Goal: Task Accomplishment & Management: Use online tool/utility

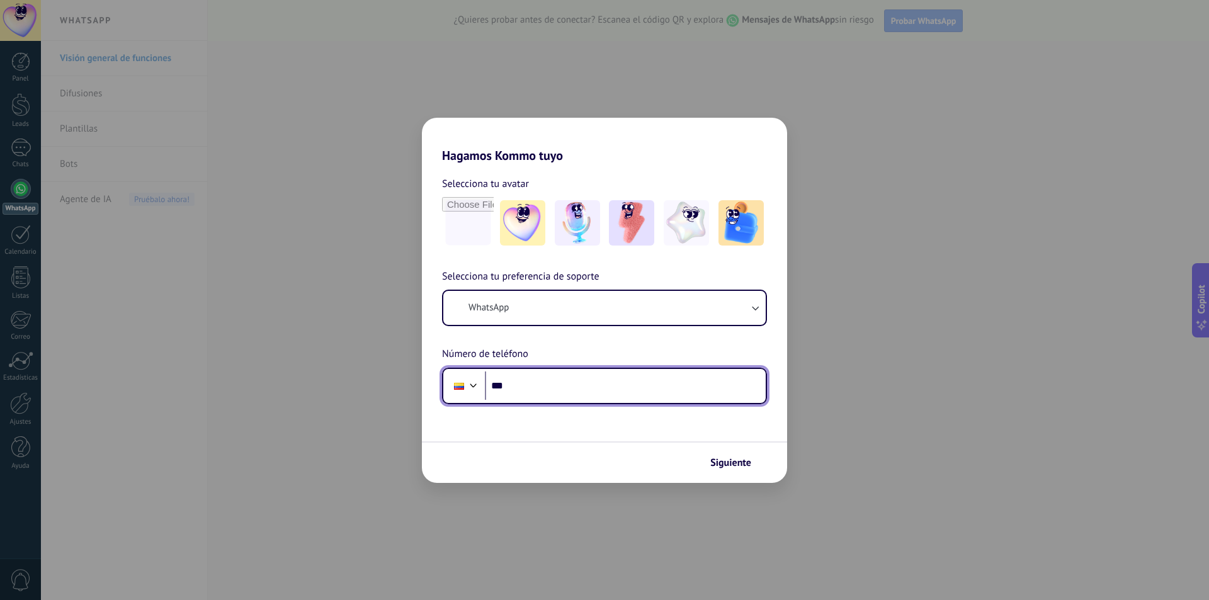
click at [548, 388] on input "***" at bounding box center [625, 385] width 281 height 29
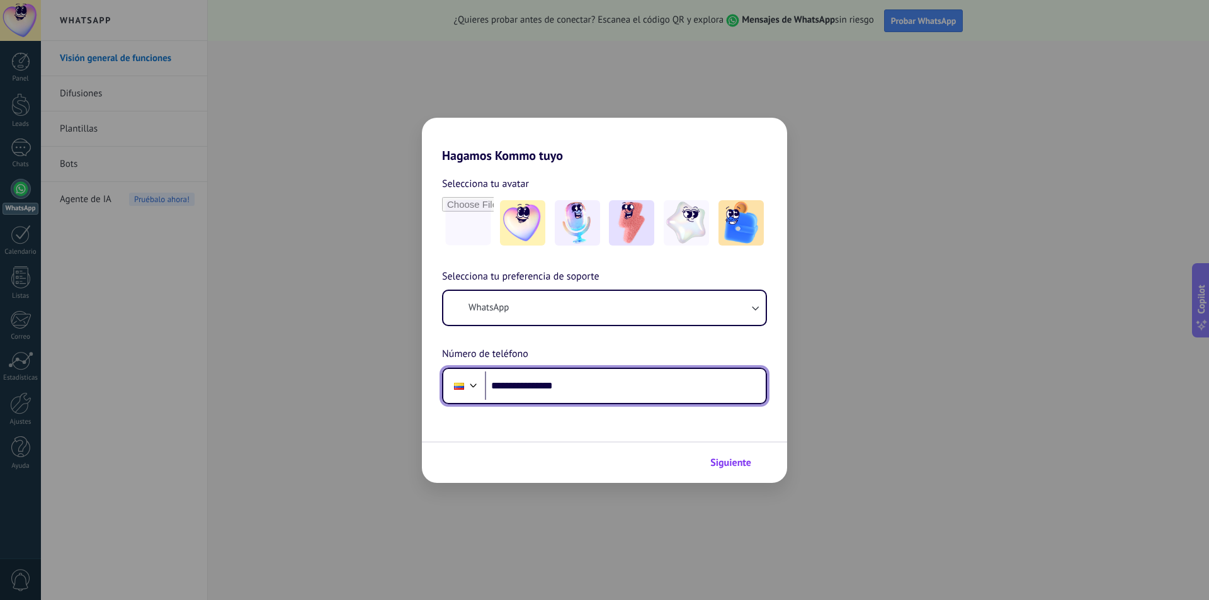
type input "**********"
click at [721, 460] on span "Siguiente" at bounding box center [730, 462] width 41 height 9
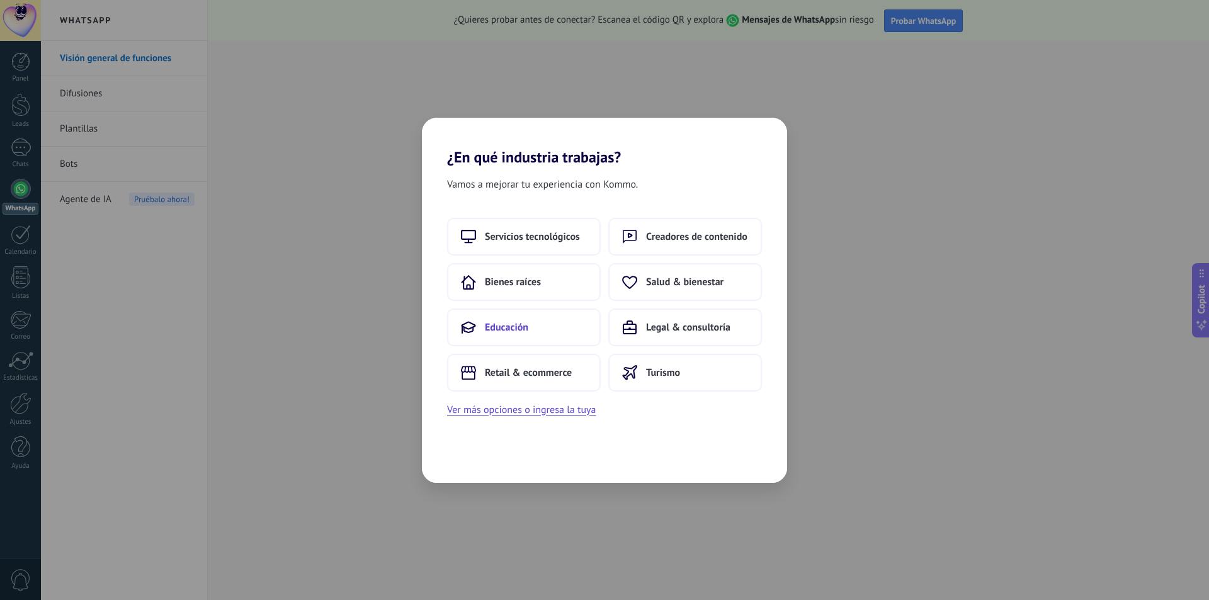
click at [509, 329] on span "Educación" at bounding box center [506, 327] width 43 height 13
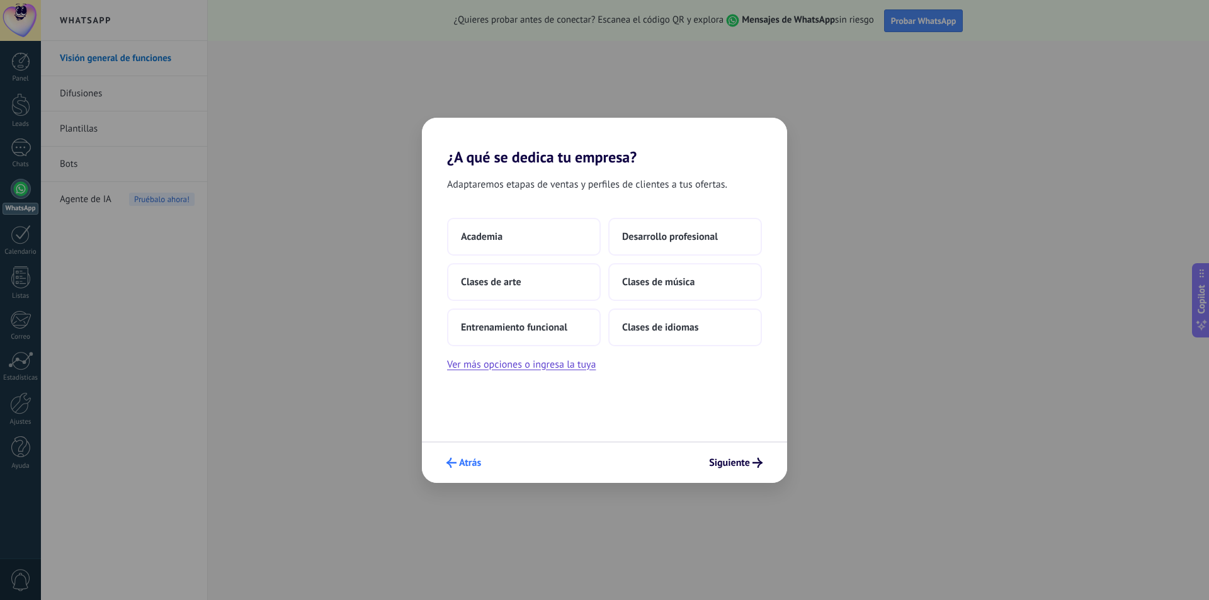
click at [473, 467] on span "Atrás" at bounding box center [470, 462] width 22 height 9
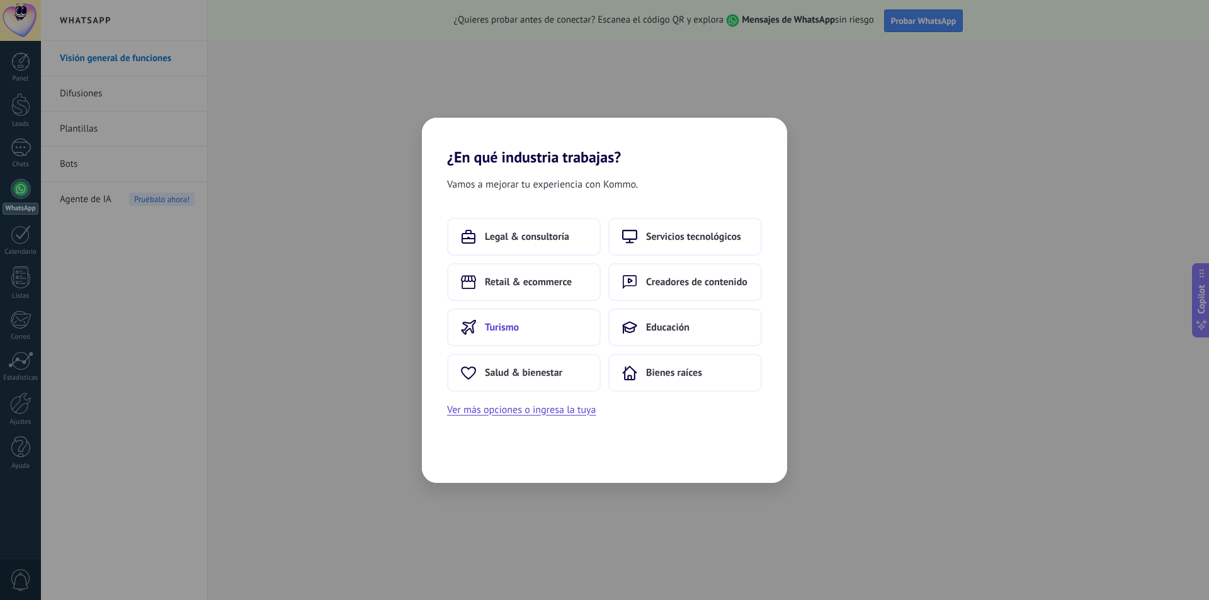
click at [507, 334] on button "Turismo" at bounding box center [524, 328] width 154 height 38
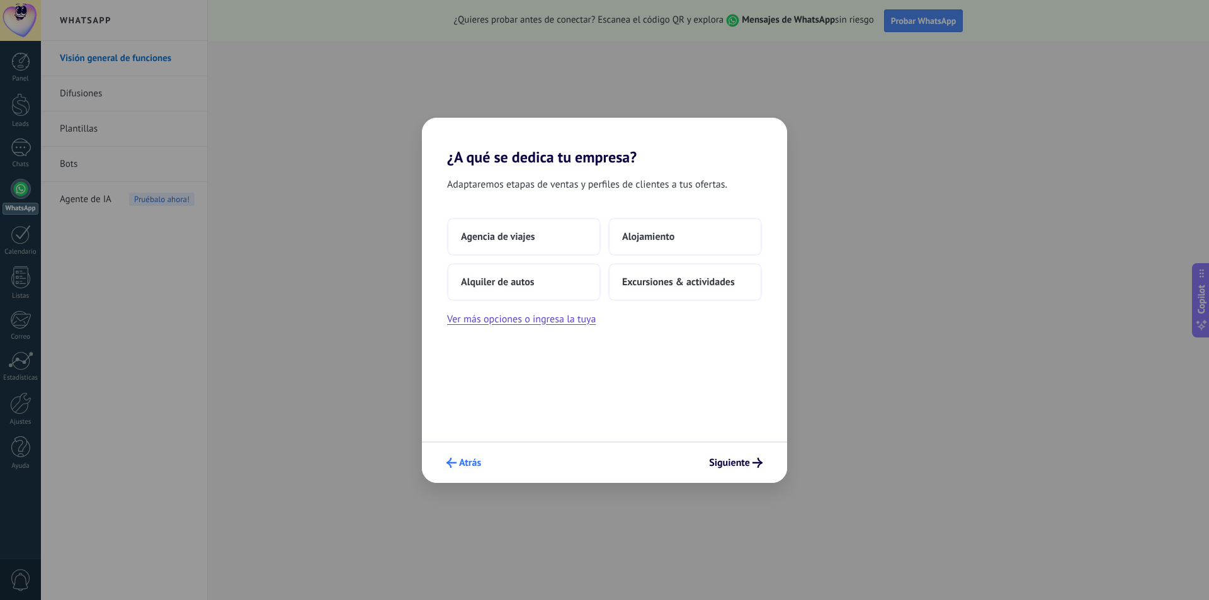
click at [455, 455] on button "Atrás" at bounding box center [464, 462] width 46 height 21
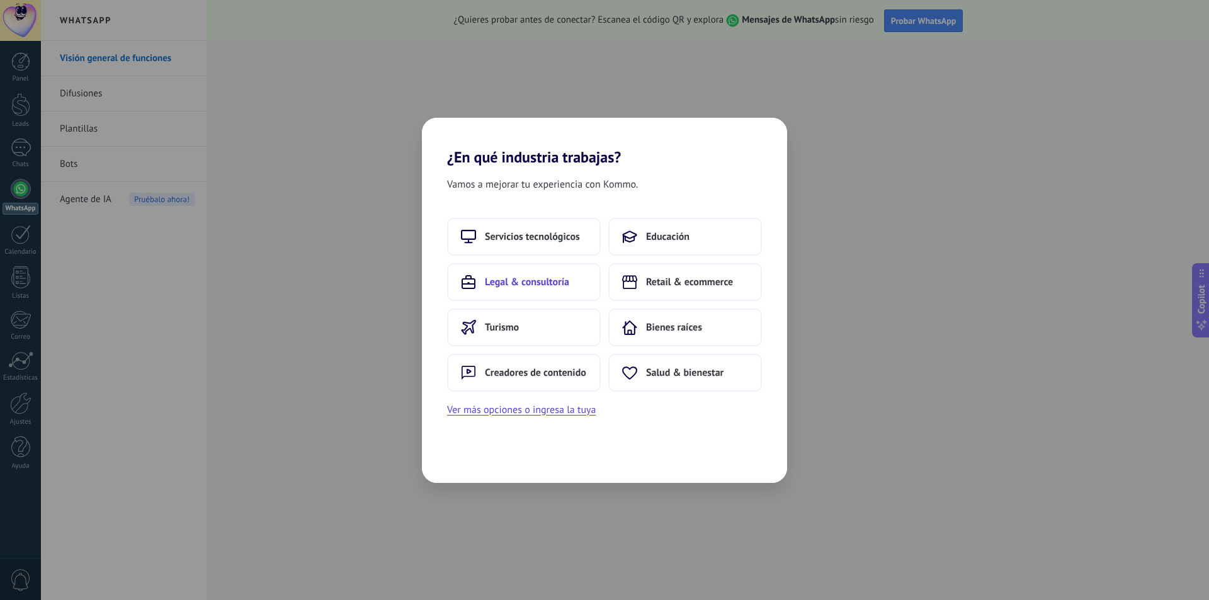
click at [523, 288] on button "Legal & consultoría" at bounding box center [524, 282] width 154 height 38
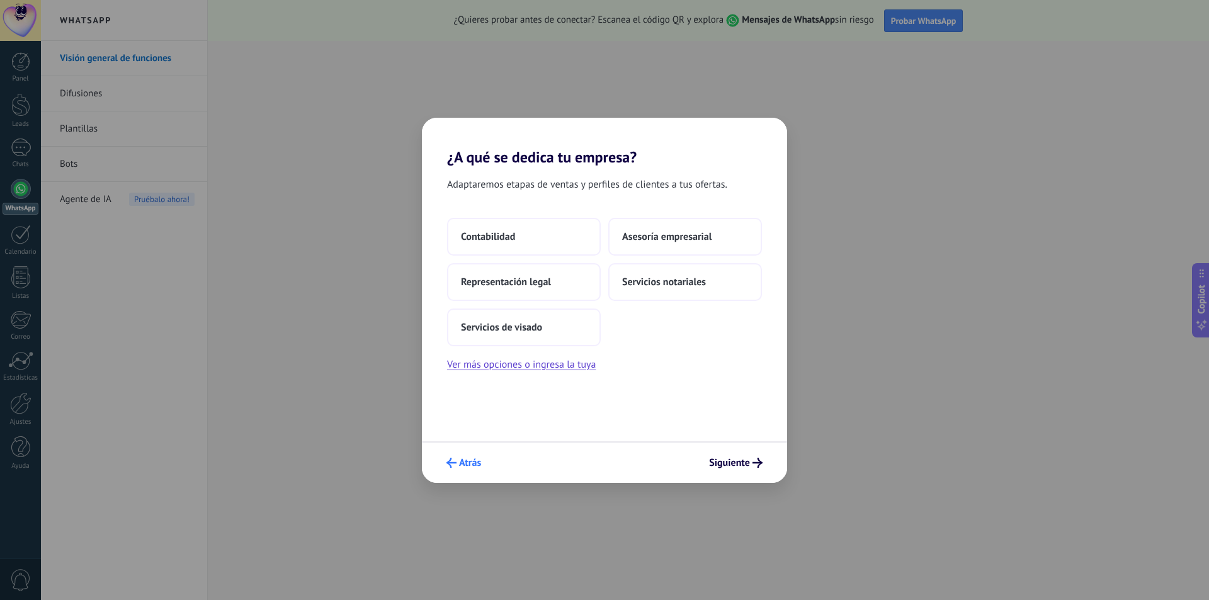
click at [466, 469] on button "Atrás" at bounding box center [464, 462] width 46 height 21
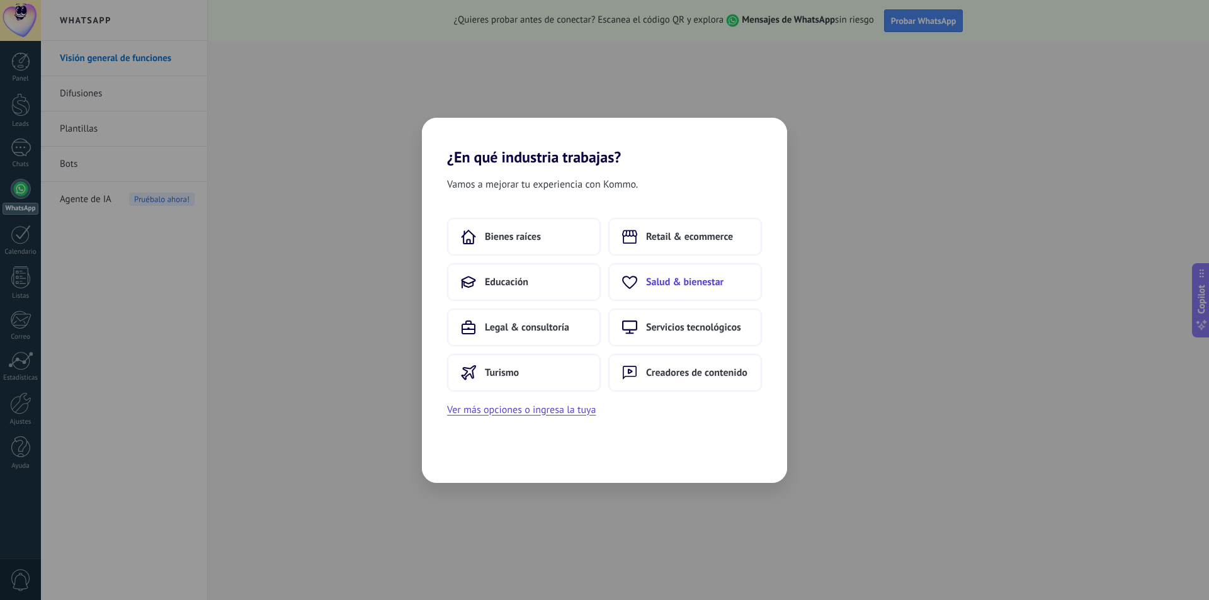
click at [665, 278] on span "Salud & bienestar" at bounding box center [684, 282] width 77 height 13
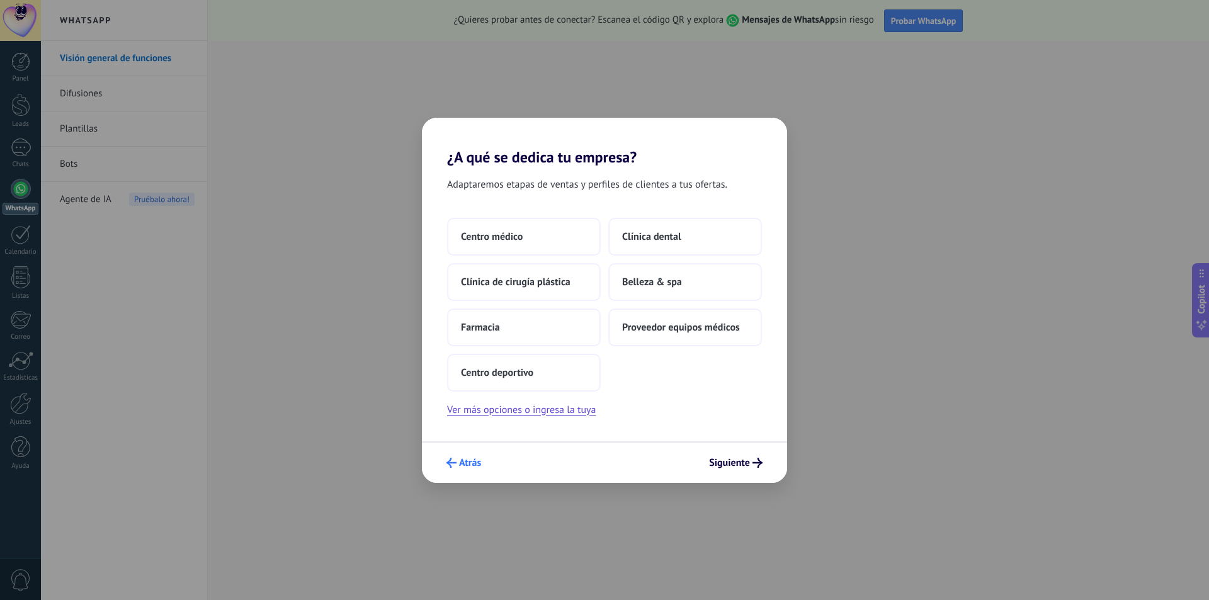
click at [478, 467] on span "Atrás" at bounding box center [470, 462] width 22 height 9
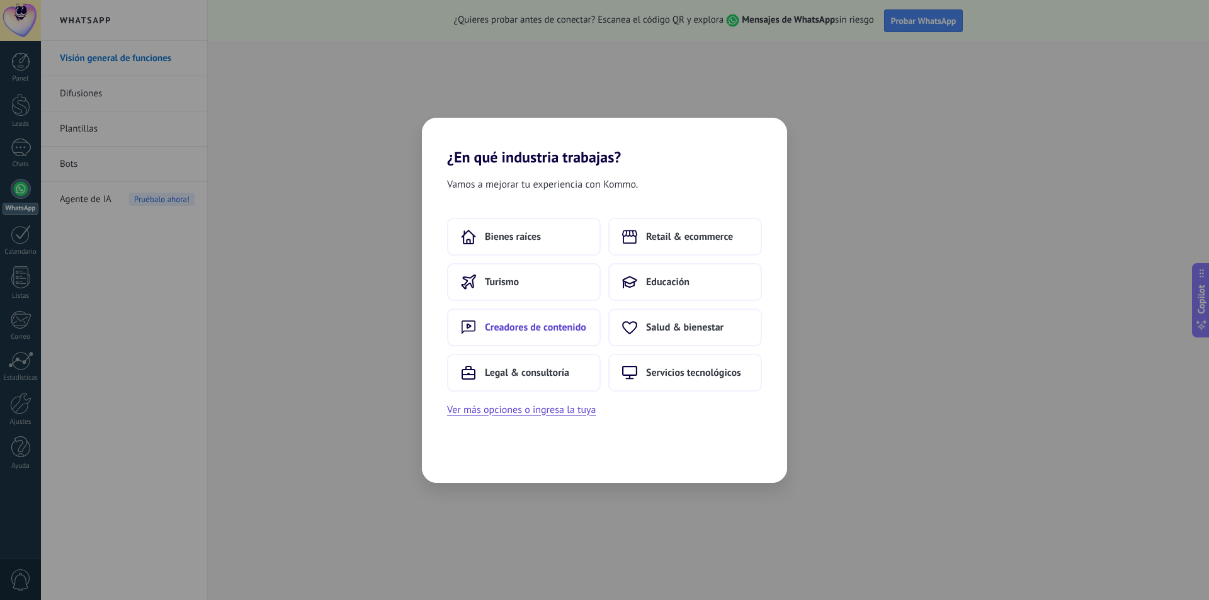
click at [541, 327] on span "Creadores de contenido" at bounding box center [535, 327] width 101 height 13
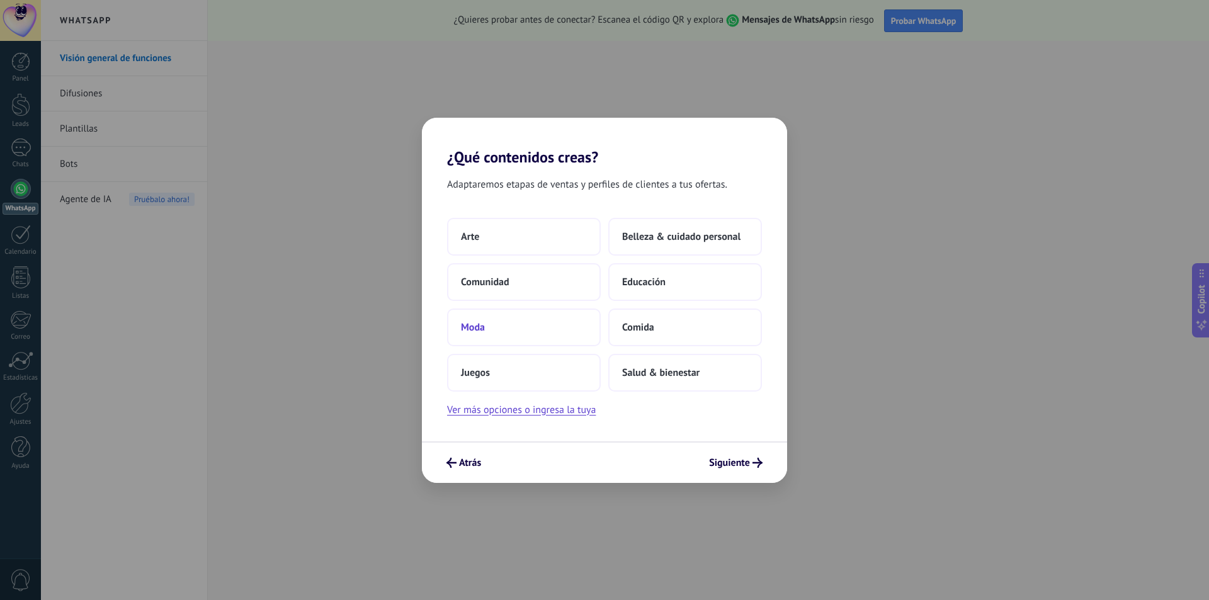
click at [477, 325] on span "Moda" at bounding box center [473, 327] width 24 height 13
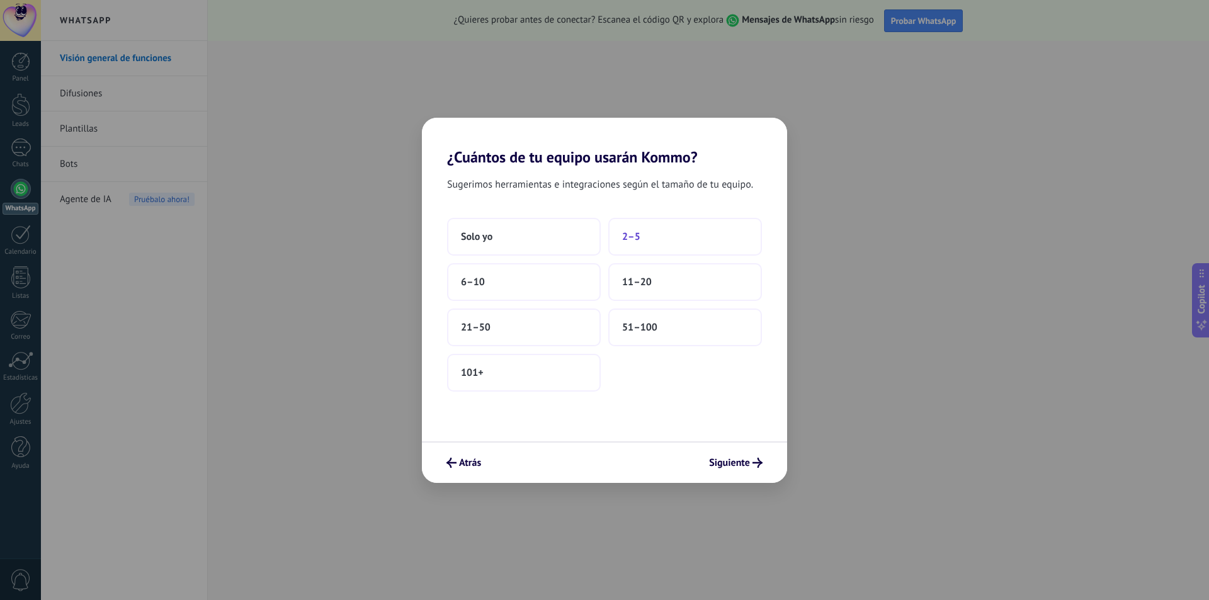
click at [640, 239] on button "2–5" at bounding box center [685, 237] width 154 height 38
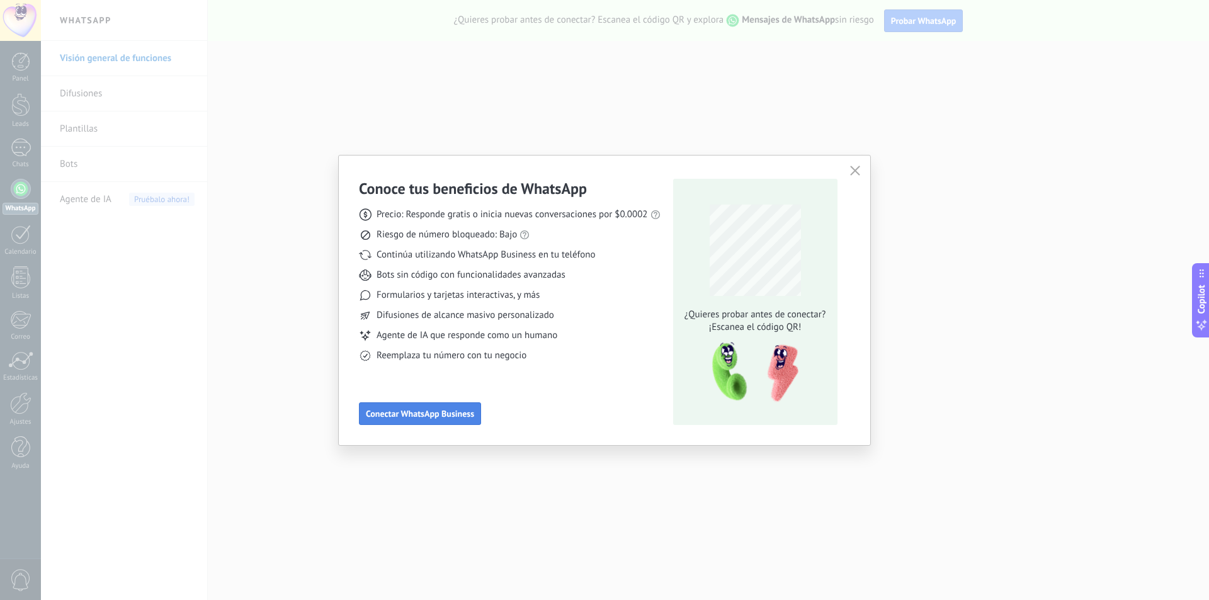
click at [445, 410] on span "Conectar WhatsApp Business" at bounding box center [420, 413] width 108 height 9
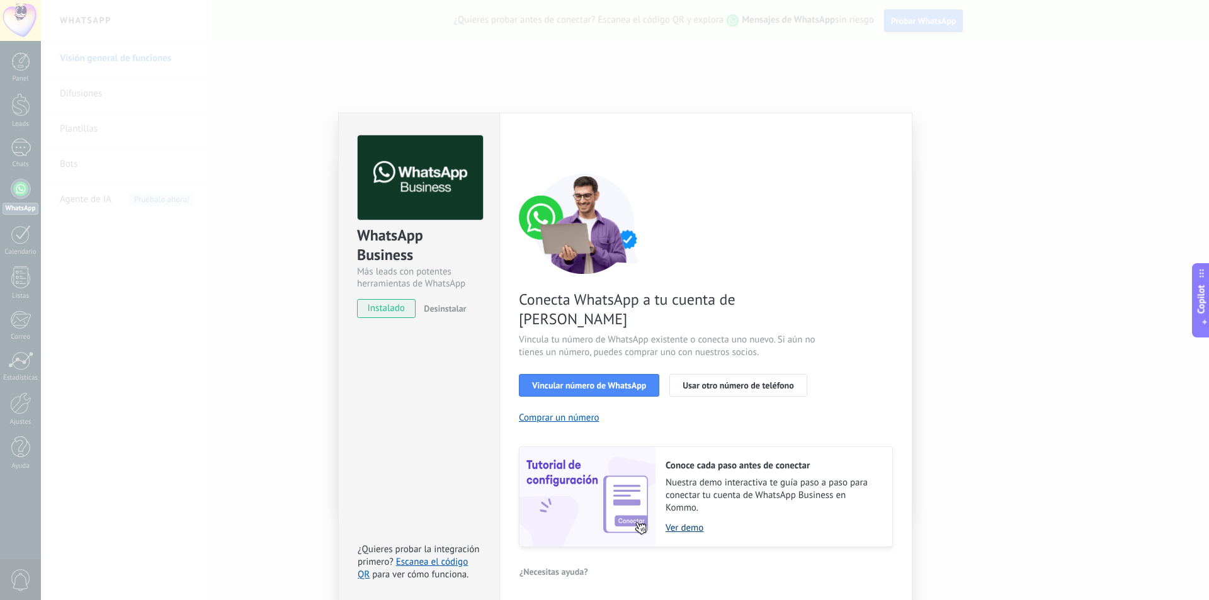
click at [679, 522] on link "Ver demo" at bounding box center [772, 528] width 214 height 12
click at [614, 381] on span "Vincular número de WhatsApp" at bounding box center [589, 385] width 114 height 9
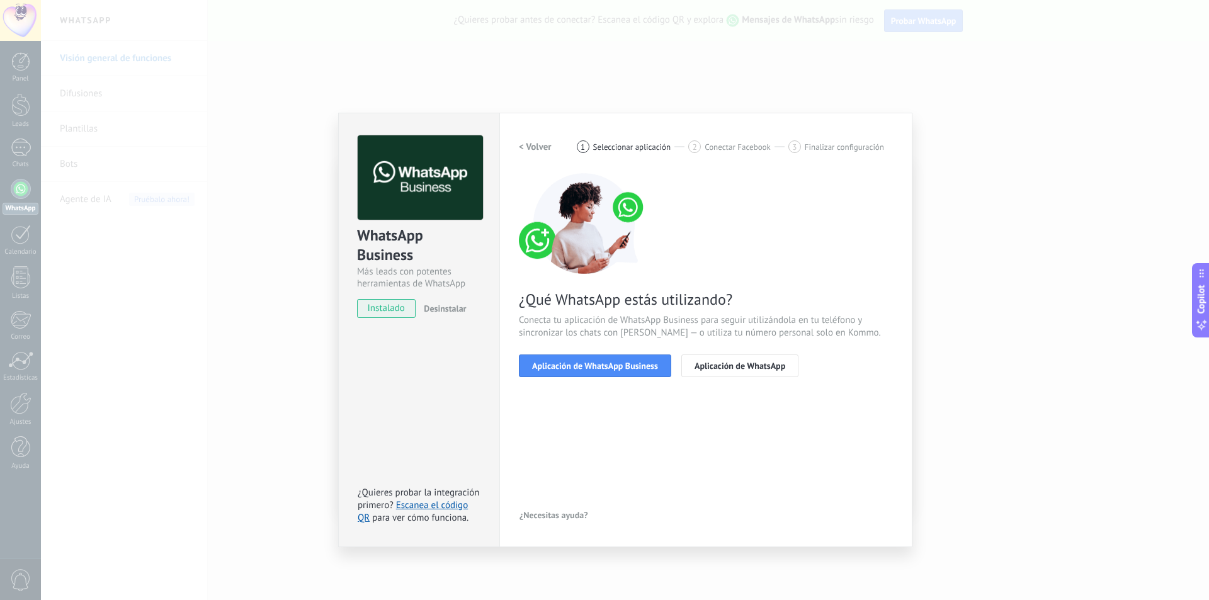
click at [529, 149] on h2 "< Volver" at bounding box center [535, 147] width 33 height 12
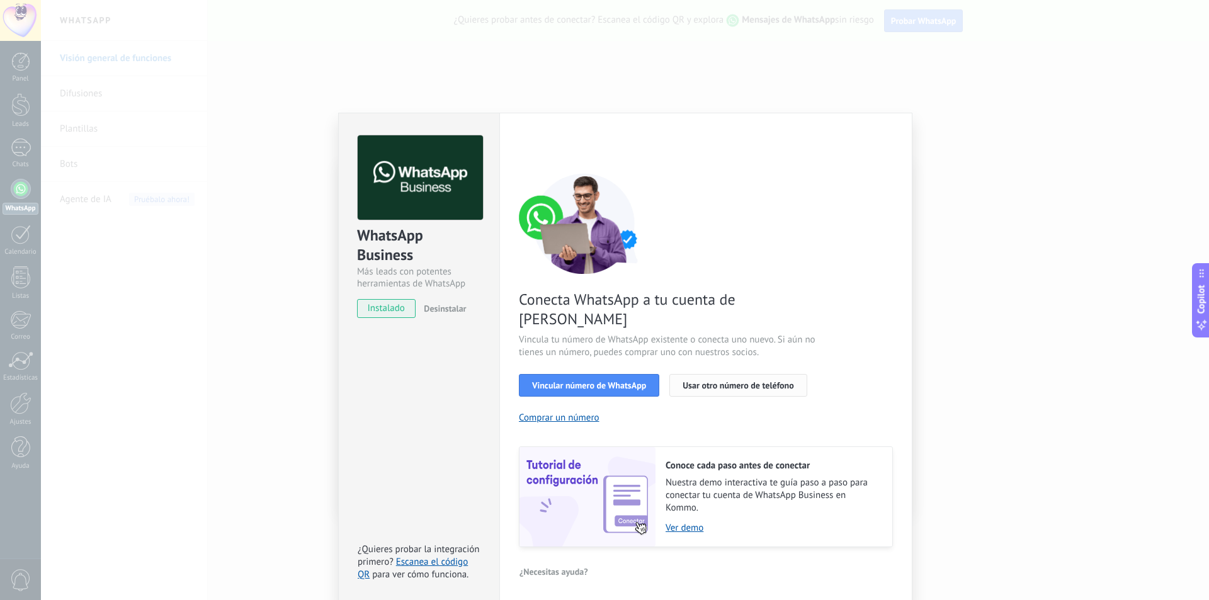
click at [731, 381] on span "Usar otro número de teléfono" at bounding box center [737, 385] width 111 height 9
click at [628, 381] on span "Vincular número de WhatsApp" at bounding box center [589, 385] width 114 height 9
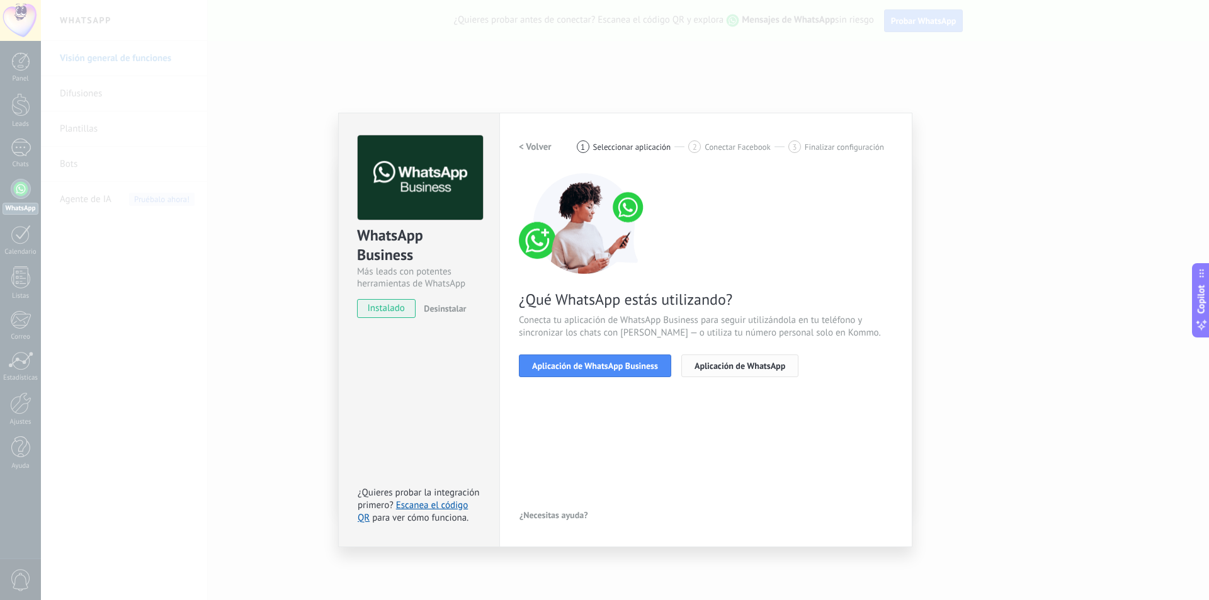
click at [703, 368] on span "Aplicación de WhatsApp" at bounding box center [739, 365] width 91 height 9
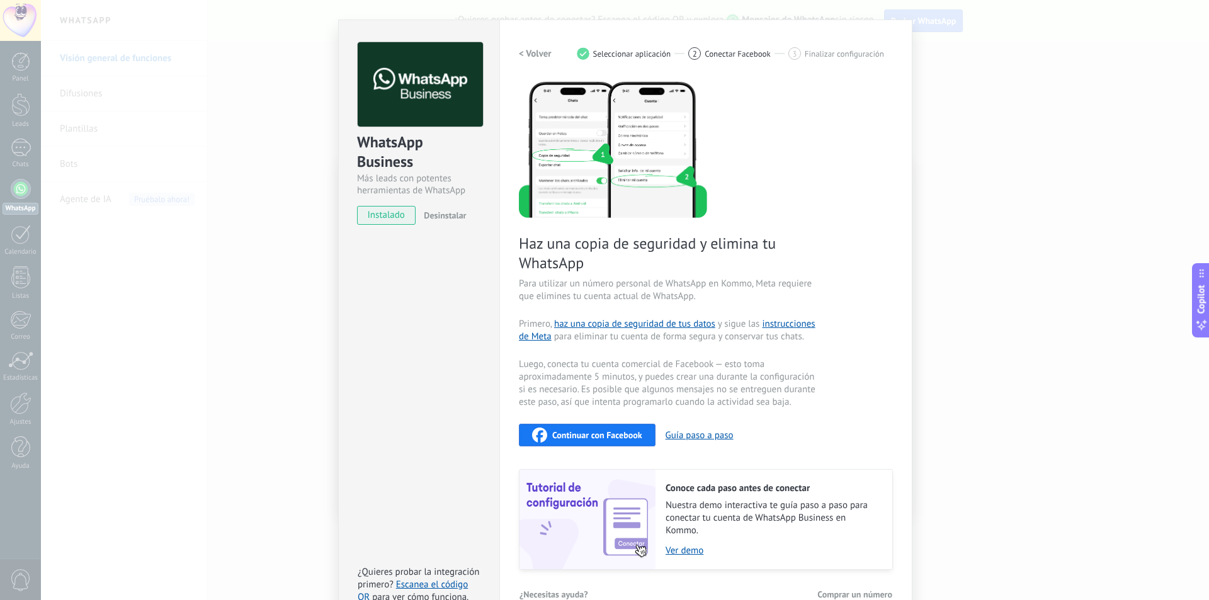
scroll to position [119, 0]
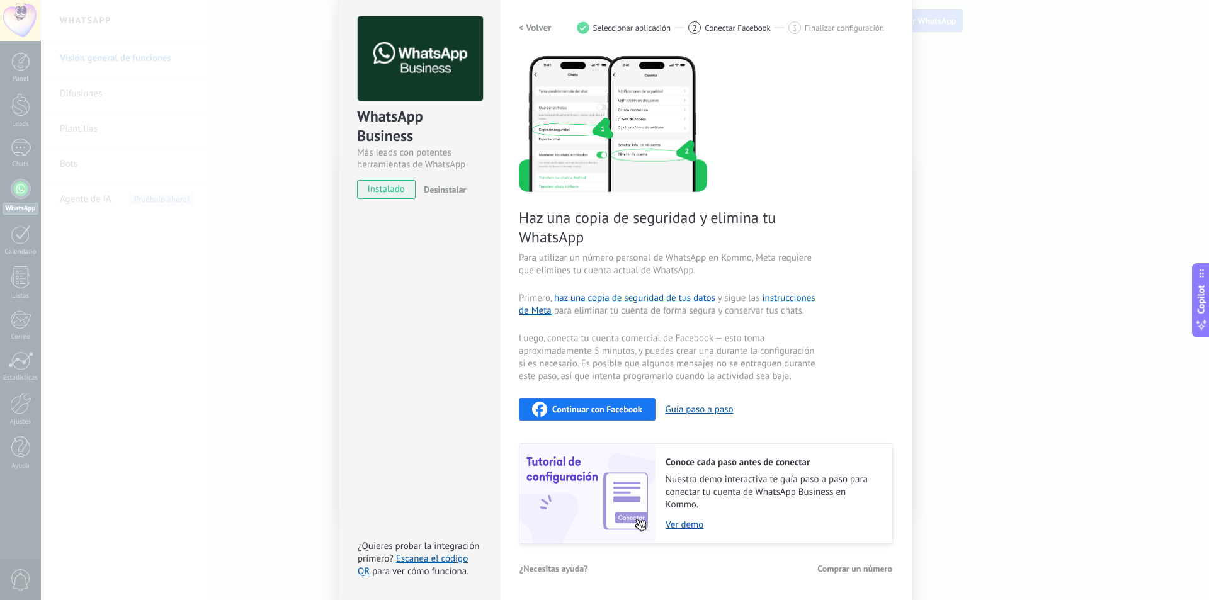
click at [536, 31] on h2 "< Volver" at bounding box center [535, 28] width 33 height 12
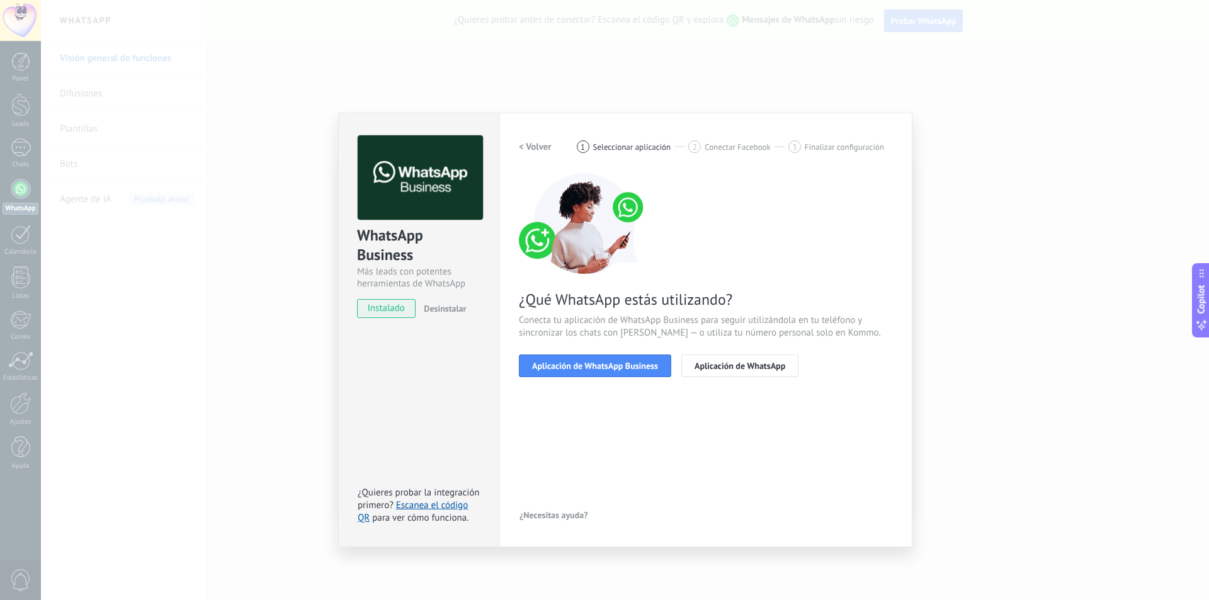
scroll to position [0, 0]
click at [622, 366] on span "Aplicación de WhatsApp Business" at bounding box center [595, 365] width 126 height 9
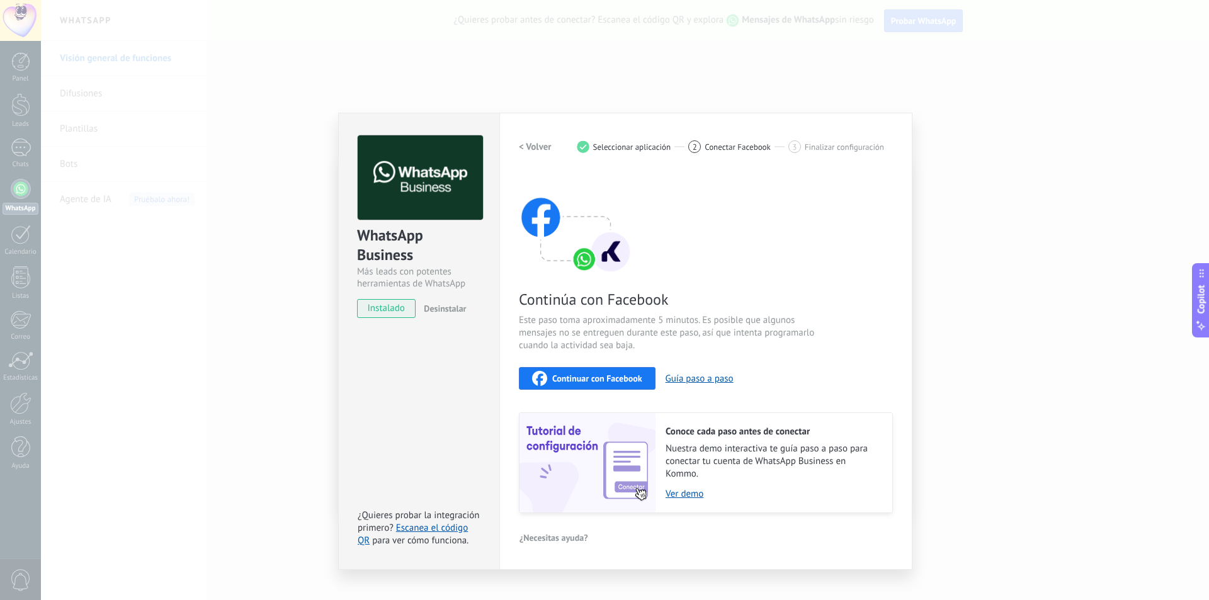
click at [530, 149] on h2 "< Volver" at bounding box center [535, 147] width 33 height 12
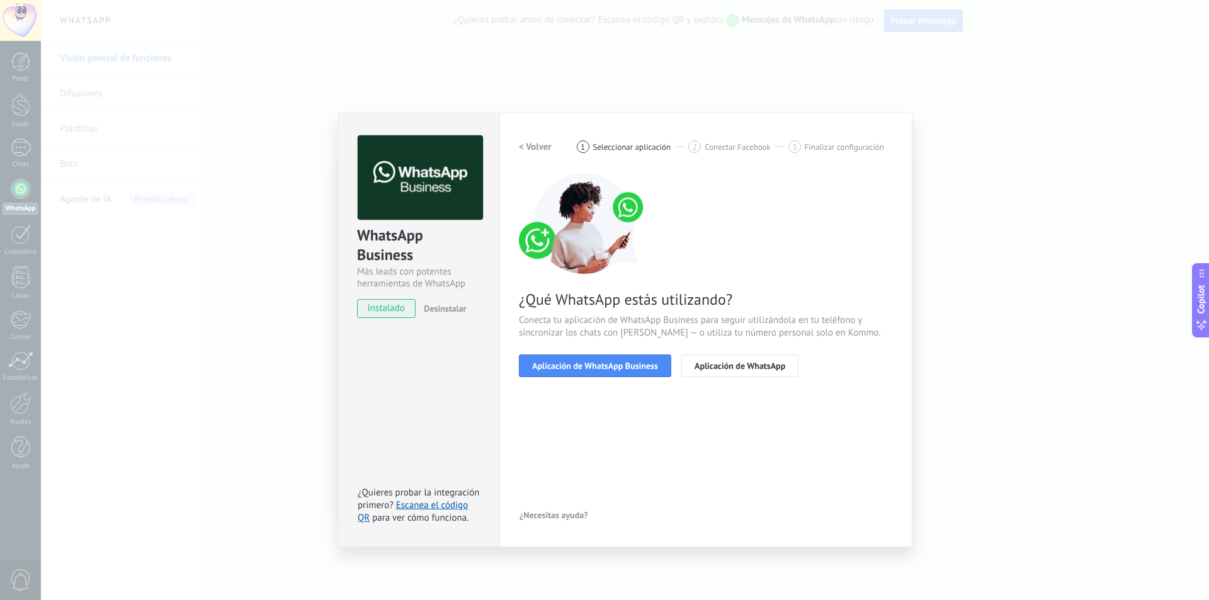
click at [530, 149] on h2 "< Volver" at bounding box center [535, 147] width 33 height 12
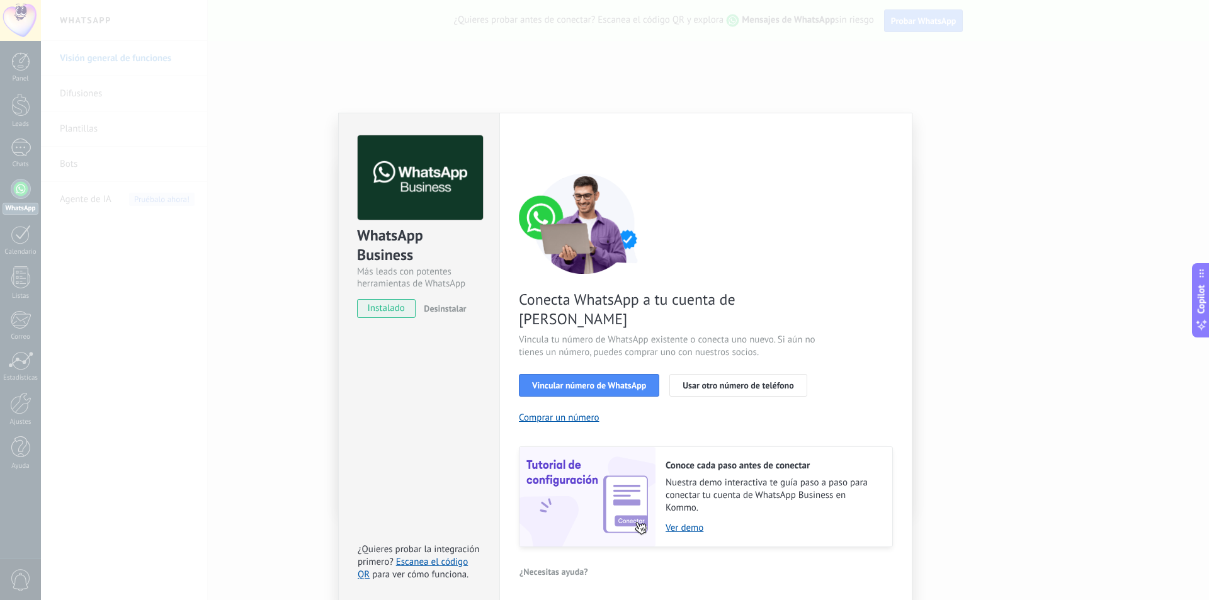
click at [191, 260] on div "WhatsApp Business Más leads con potentes herramientas de WhatsApp instalado Des…" at bounding box center [625, 300] width 1168 height 600
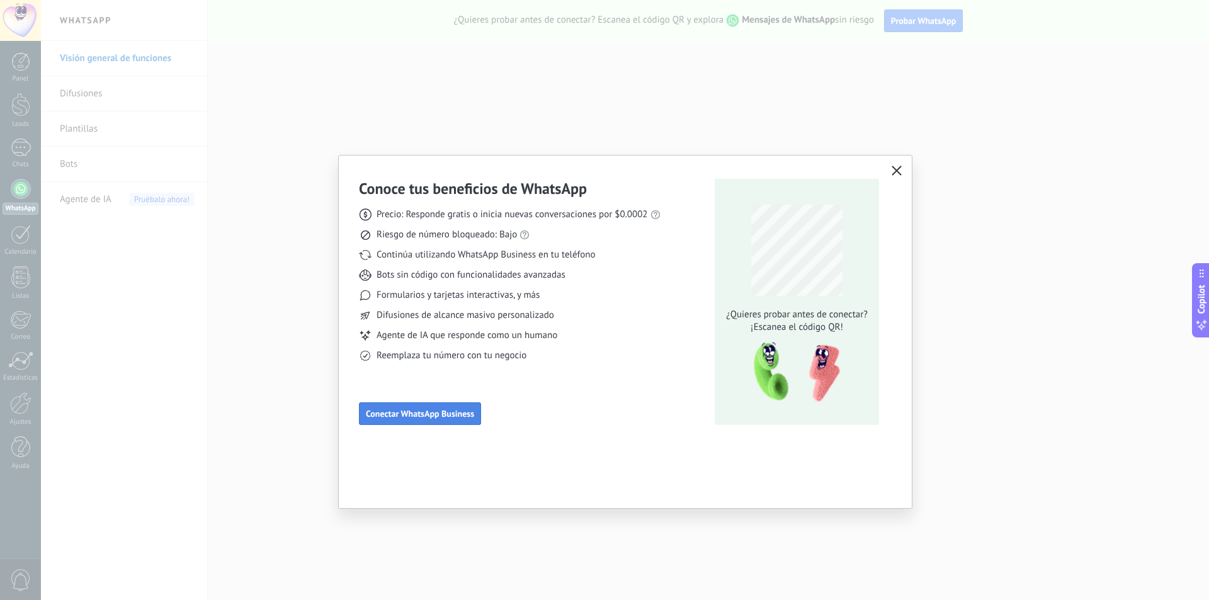
click at [446, 409] on span "Conectar WhatsApp Business" at bounding box center [420, 413] width 108 height 9
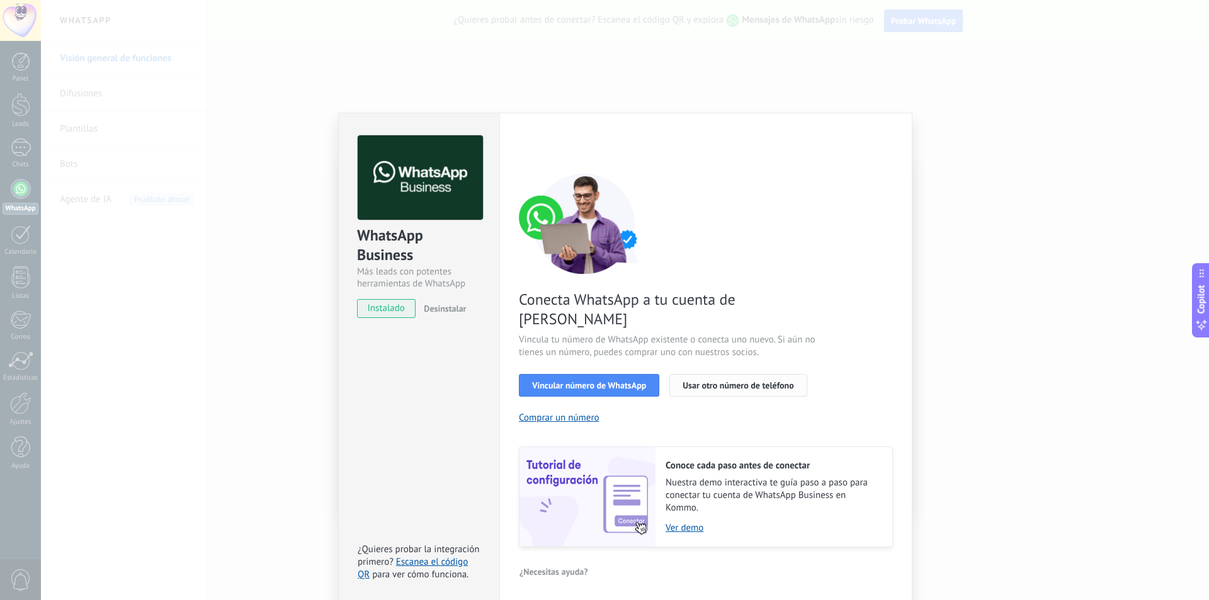
click at [728, 374] on button "Usar otro número de teléfono" at bounding box center [737, 385] width 137 height 23
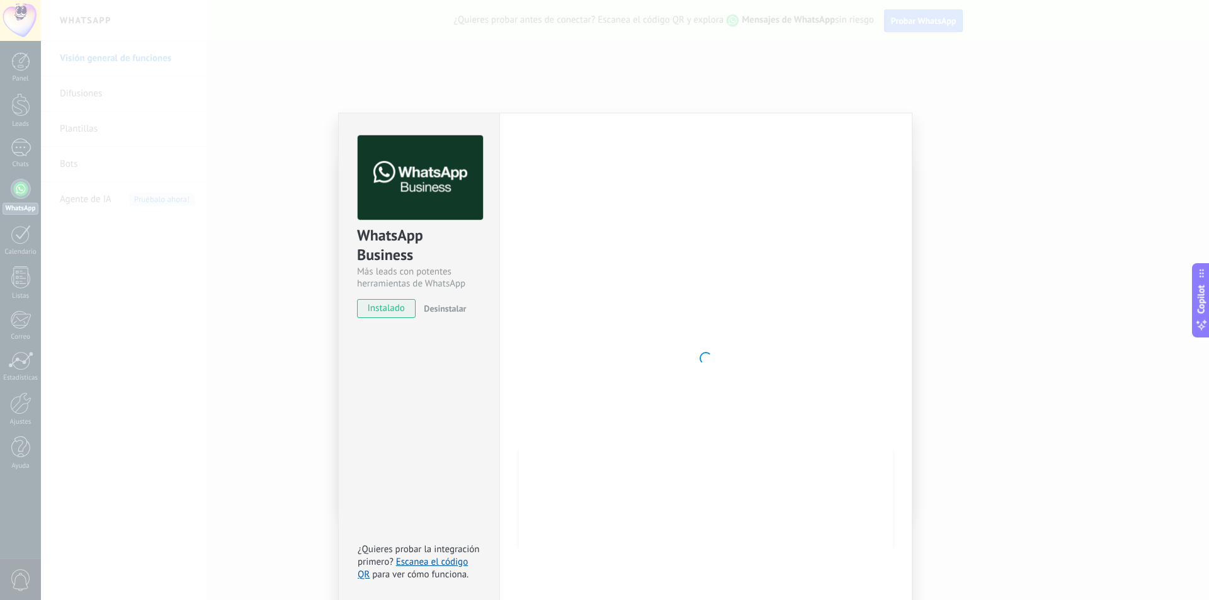
click at [269, 336] on div "WhatsApp Business Más leads con potentes herramientas de WhatsApp instalado Des…" at bounding box center [625, 300] width 1168 height 600
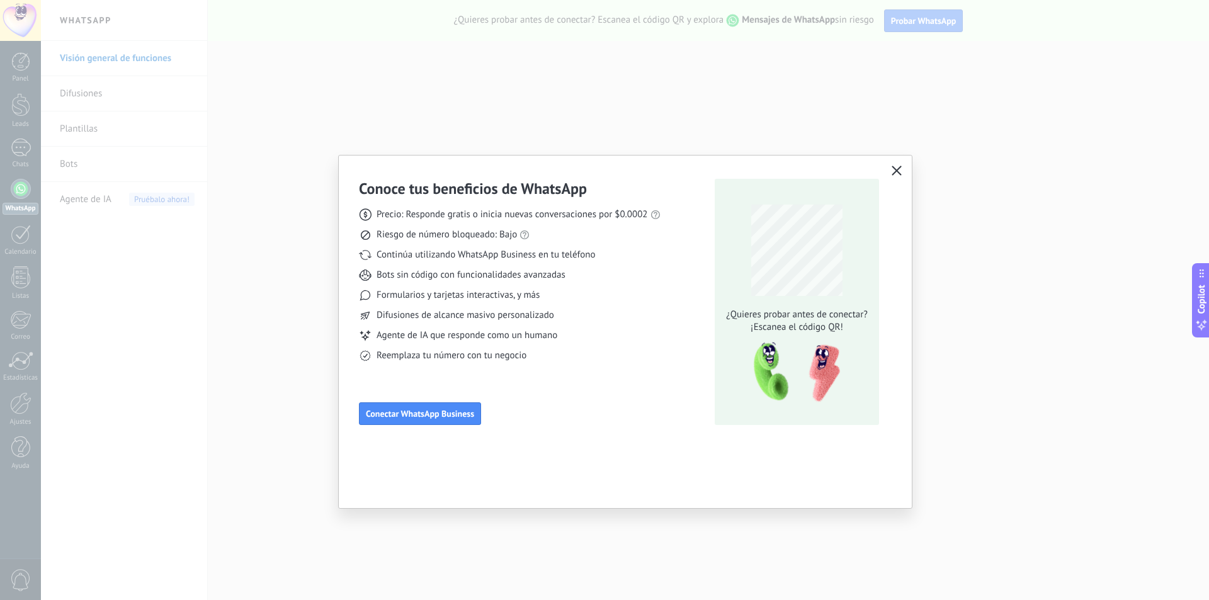
click at [893, 169] on icon "button" at bounding box center [897, 171] width 10 height 10
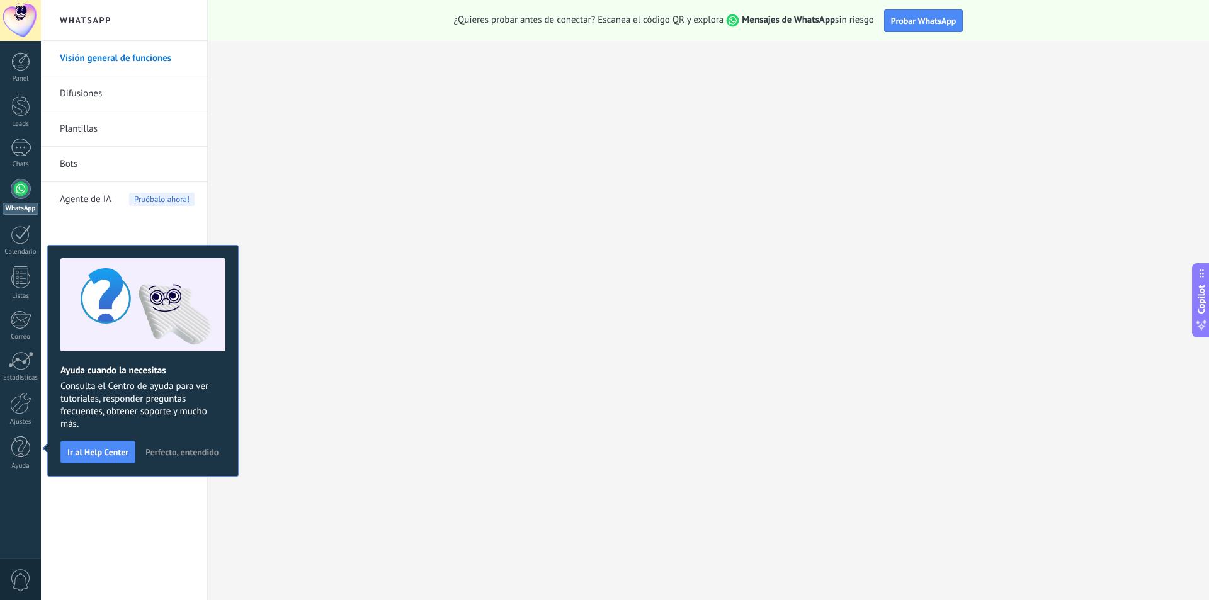
click at [173, 454] on span "Perfecto, entendido" at bounding box center [181, 452] width 73 height 9
